Goal: Task Accomplishment & Management: Manage account settings

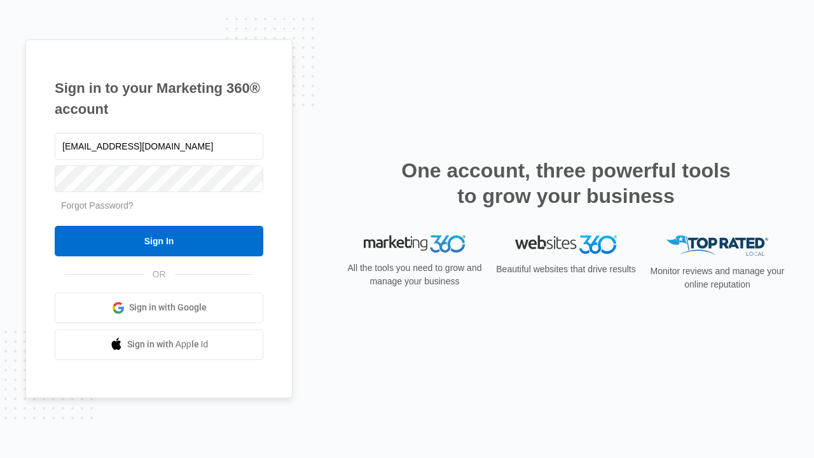
type input "dankie614@gmail.com"
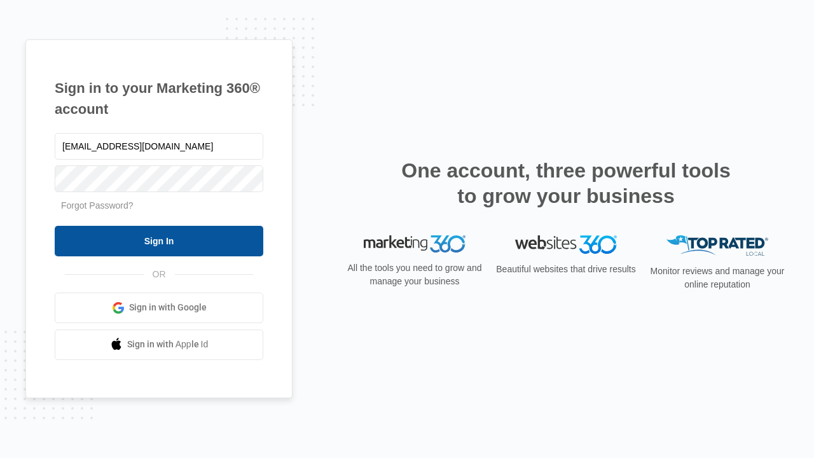
click at [159, 240] on input "Sign In" at bounding box center [159, 241] width 209 height 31
